Goal: Book appointment/travel/reservation

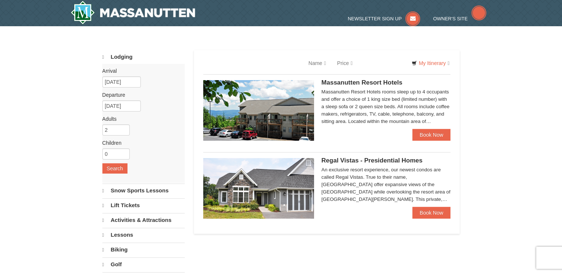
select select "9"
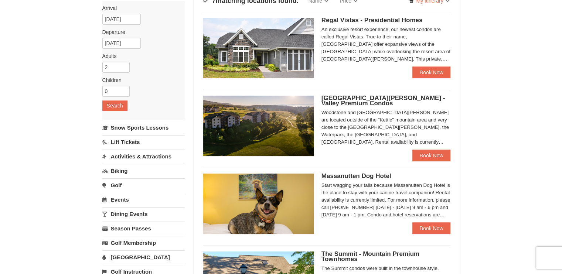
scroll to position [22, 0]
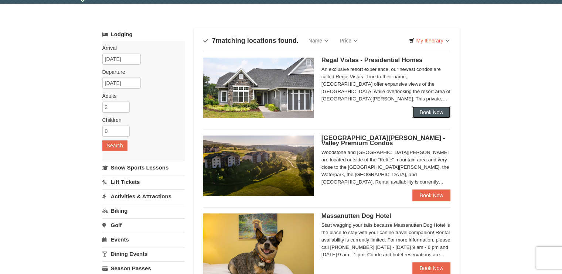
click at [432, 112] on link "Book Now" at bounding box center [432, 113] width 38 height 12
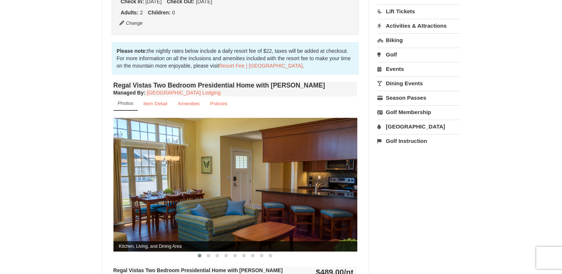
scroll to position [209, 0]
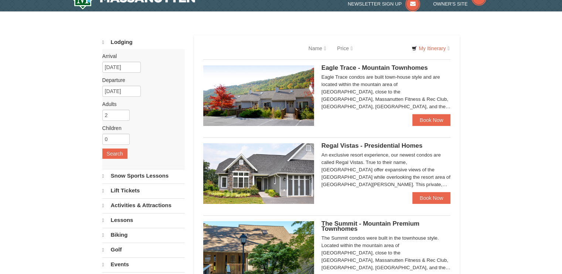
scroll to position [15, 0]
select select "9"
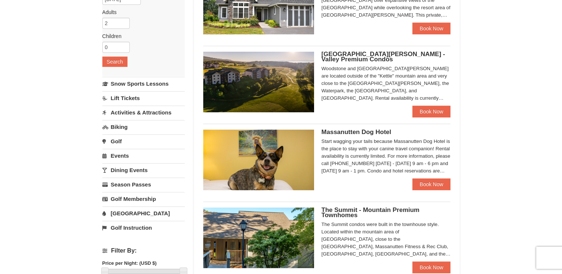
scroll to position [103, 0]
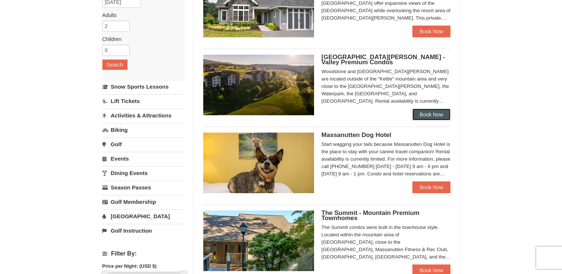
click at [438, 115] on link "Book Now" at bounding box center [432, 115] width 38 height 12
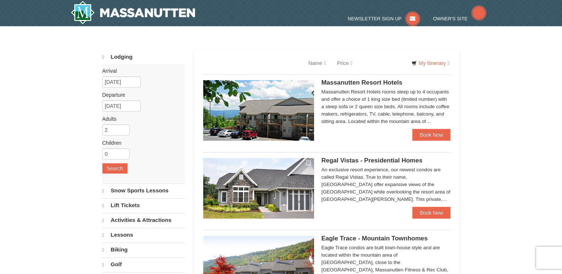
scroll to position [103, 0]
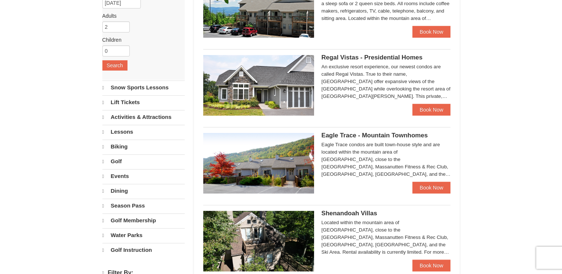
select select "9"
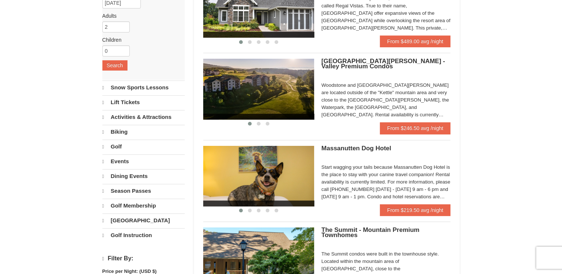
scroll to position [102, 0]
